Goal: Browse casually

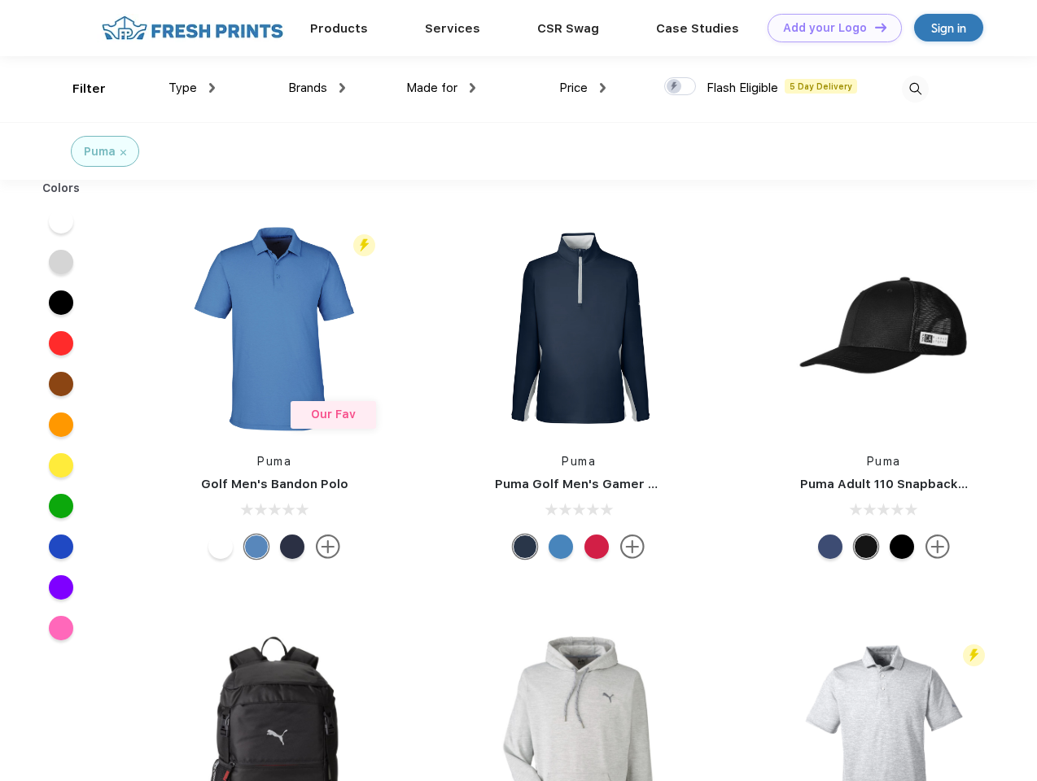
click at [828, 28] on link "Add your Logo Design Tool" at bounding box center [834, 28] width 134 height 28
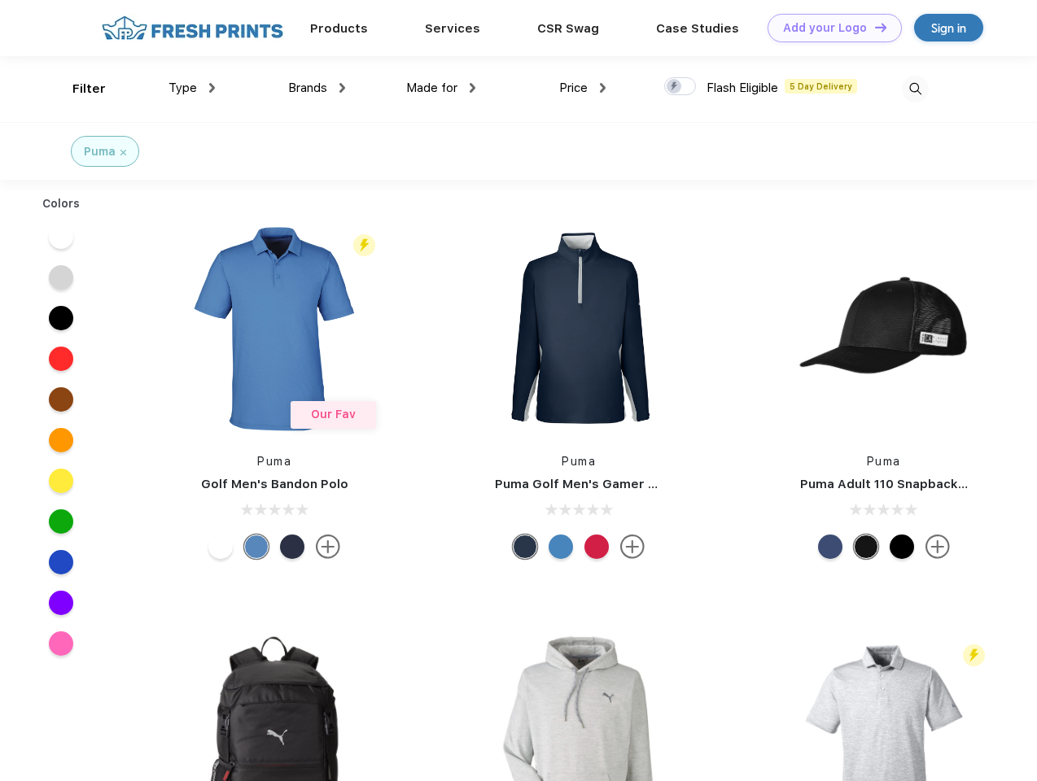
click at [0, 0] on div "Design Tool" at bounding box center [0, 0] width 0 height 0
click at [873, 27] on link "Add your Logo Design Tool" at bounding box center [834, 28] width 134 height 28
click at [78, 89] on div "Filter" at bounding box center [88, 89] width 33 height 19
click at [192, 88] on span "Type" at bounding box center [182, 88] width 28 height 15
click at [317, 88] on span "Brands" at bounding box center [307, 88] width 39 height 15
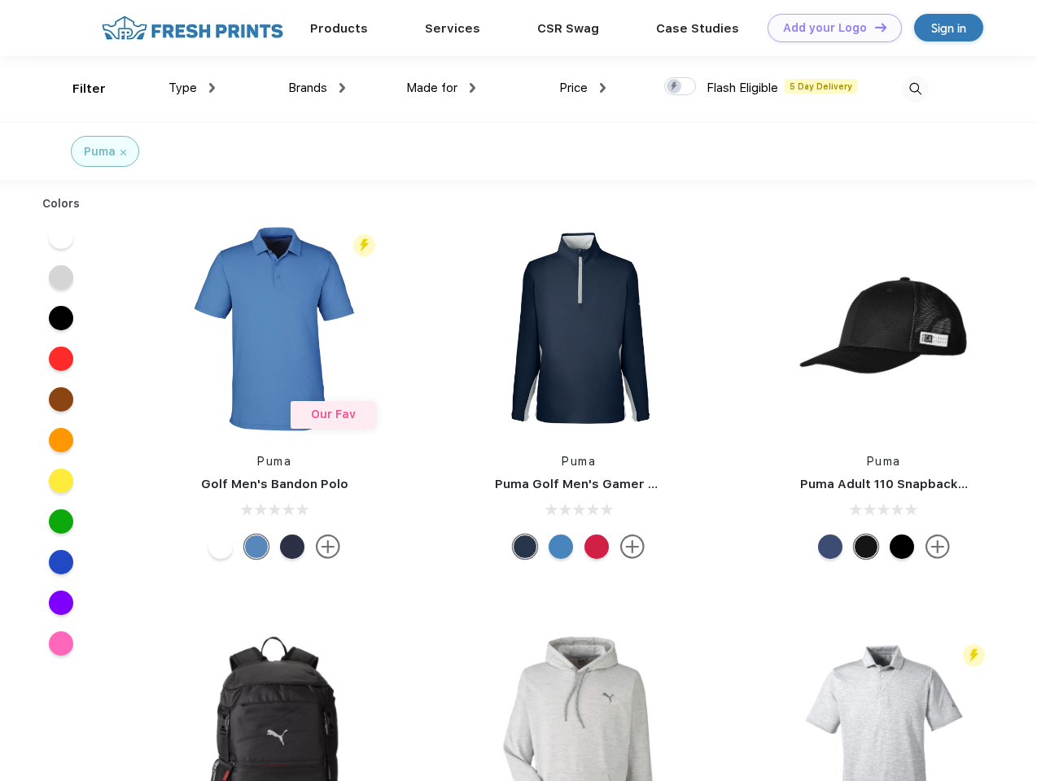
click at [441, 88] on span "Made for" at bounding box center [431, 88] width 51 height 15
click at [583, 88] on span "Price" at bounding box center [573, 88] width 28 height 15
click at [680, 87] on div at bounding box center [680, 86] width 32 height 18
click at [675, 87] on input "checkbox" at bounding box center [669, 81] width 11 height 11
click at [915, 89] on img at bounding box center [915, 89] width 27 height 27
